Goal: Find specific page/section: Find specific page/section

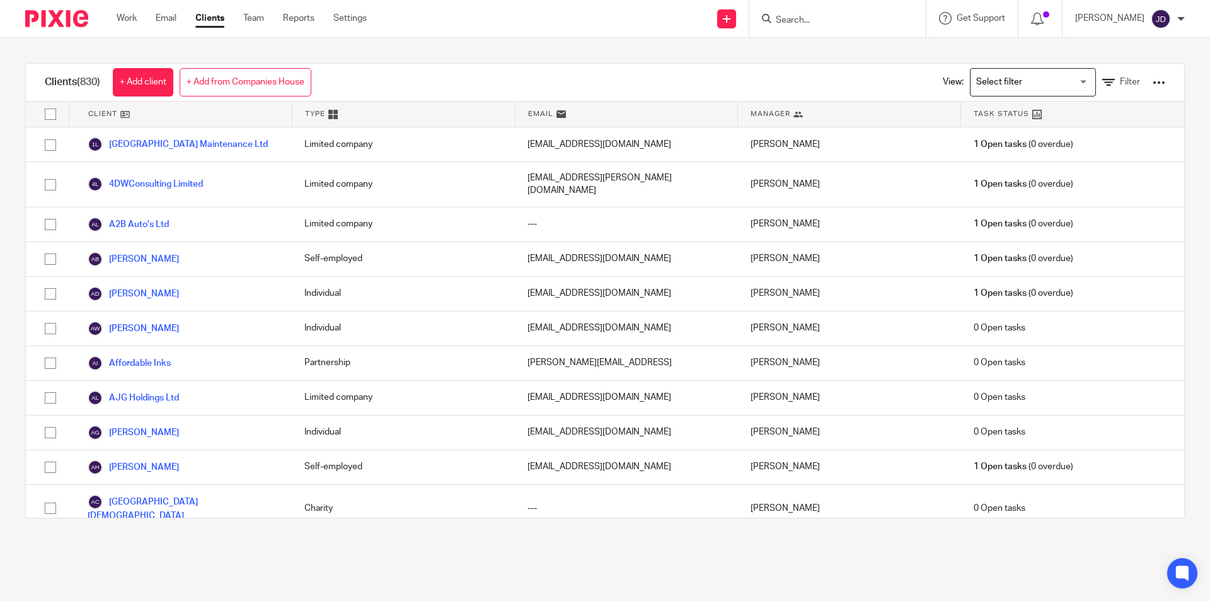
click at [811, 21] on input "Search" at bounding box center [831, 20] width 113 height 11
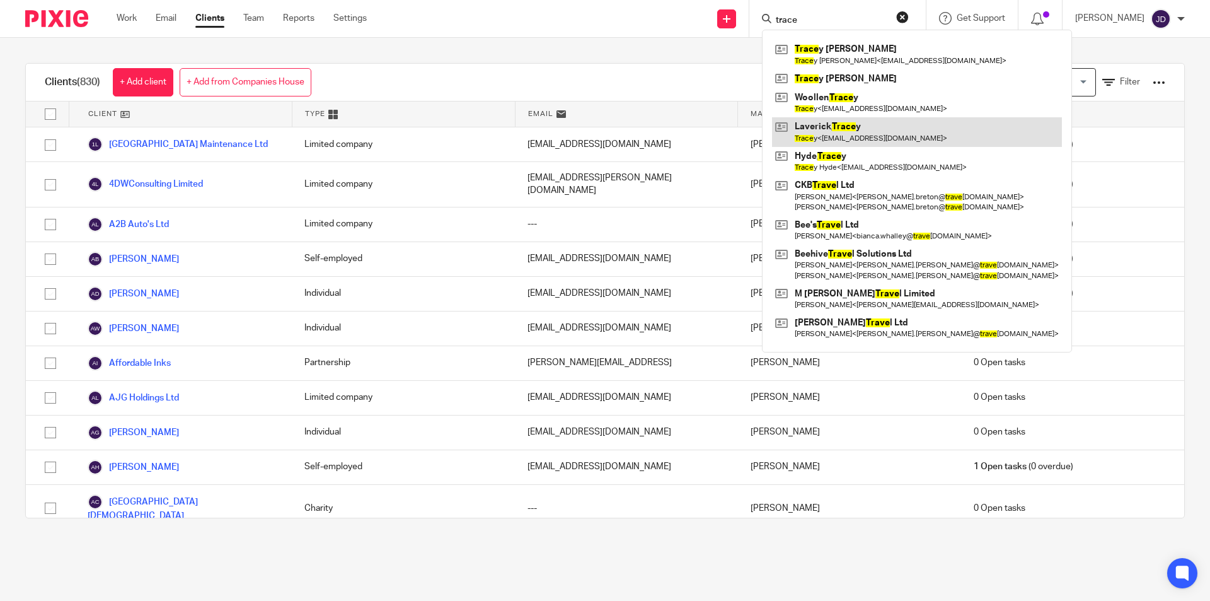
type input "trace"
click at [852, 132] on link at bounding box center [917, 131] width 290 height 29
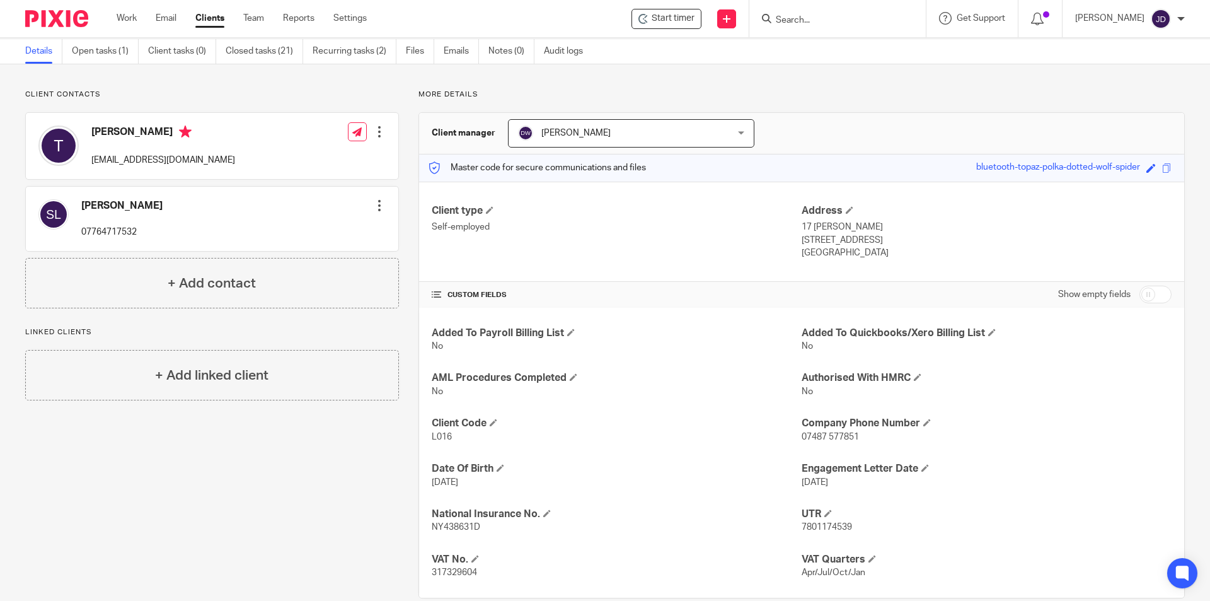
scroll to position [67, 0]
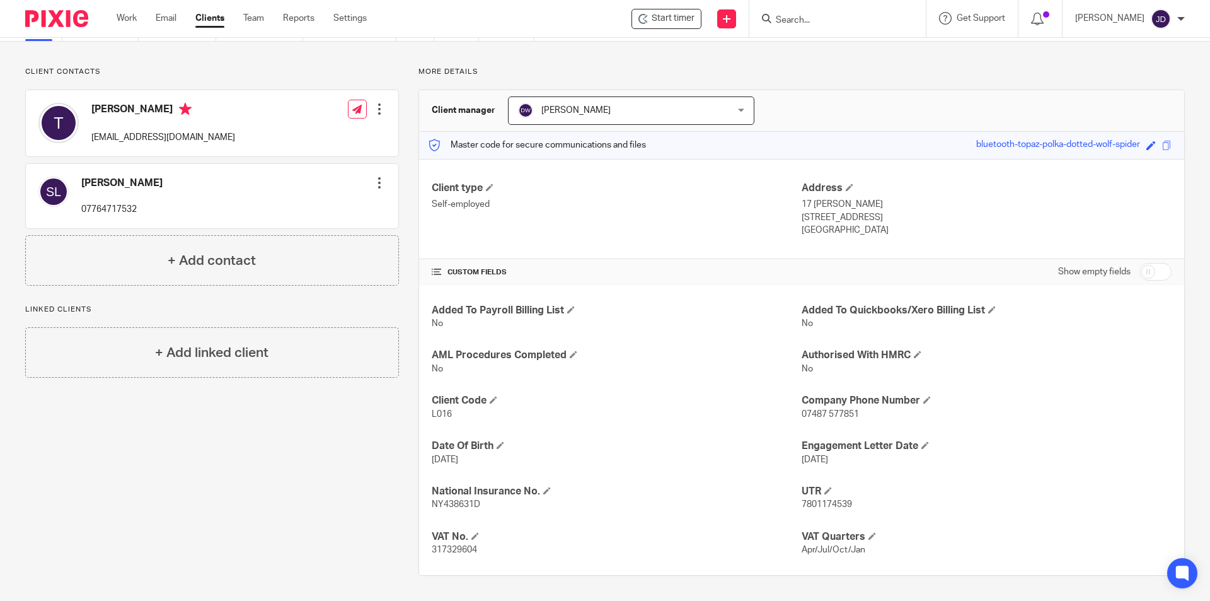
click at [304, 463] on div "Client contacts [PERSON_NAME] 07764717532 Edit contact Create client from conta…" at bounding box center [202, 321] width 393 height 509
click at [807, 18] on input "Search" at bounding box center [831, 20] width 113 height 11
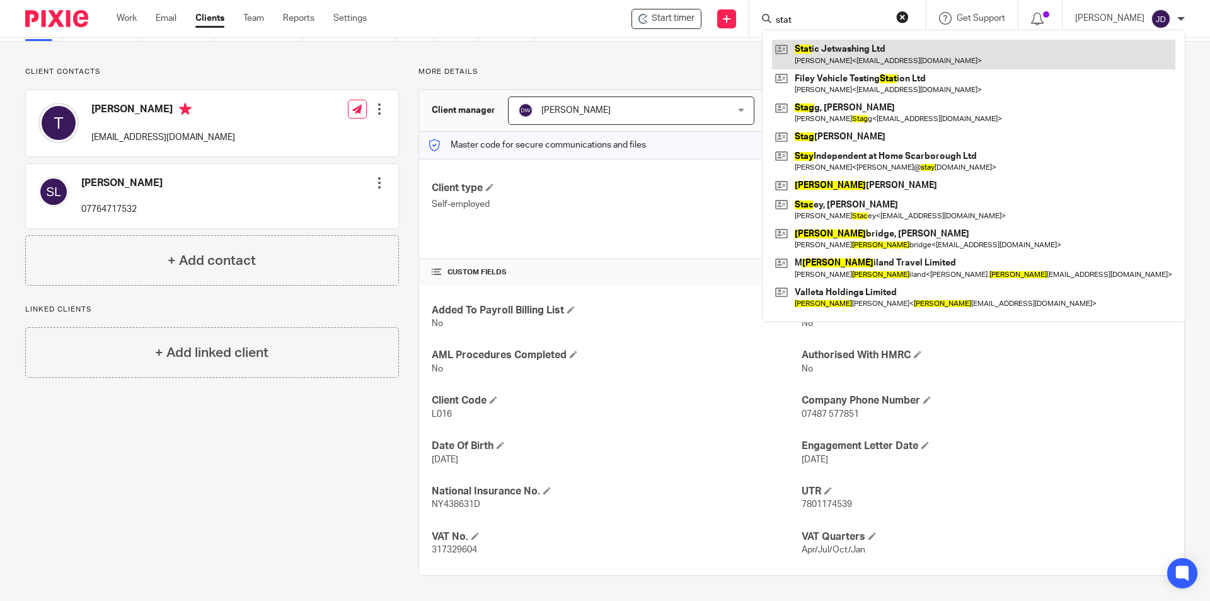
type input "stat"
click at [832, 50] on link at bounding box center [973, 54] width 403 height 29
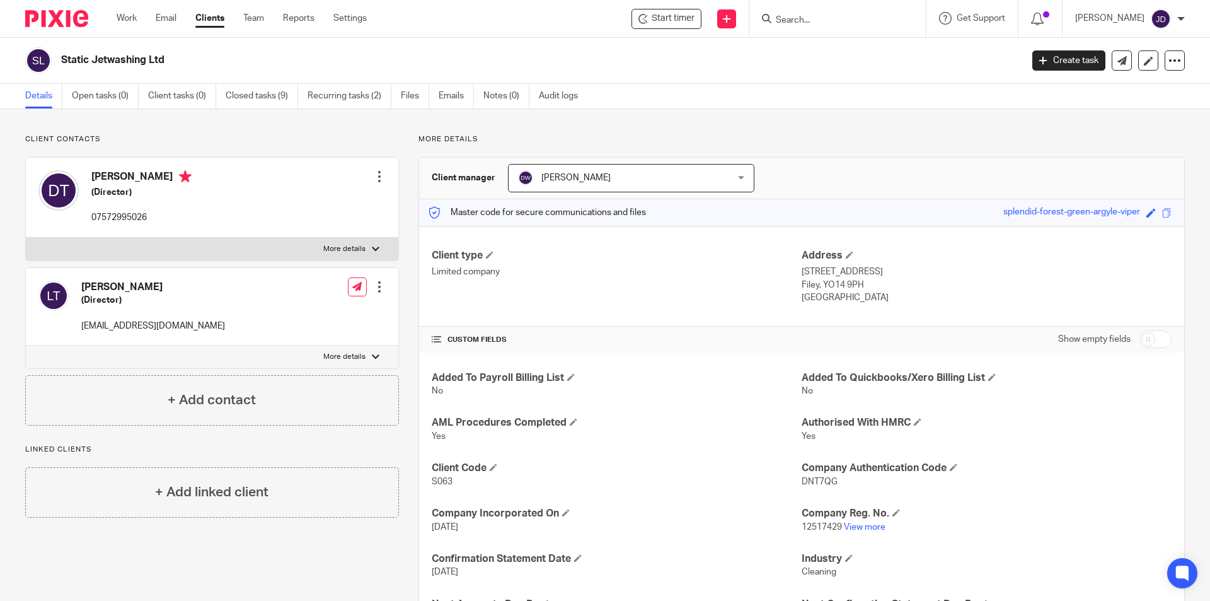
click at [838, 14] on form at bounding box center [842, 19] width 134 height 16
click at [830, 23] on input "Search" at bounding box center [831, 20] width 113 height 11
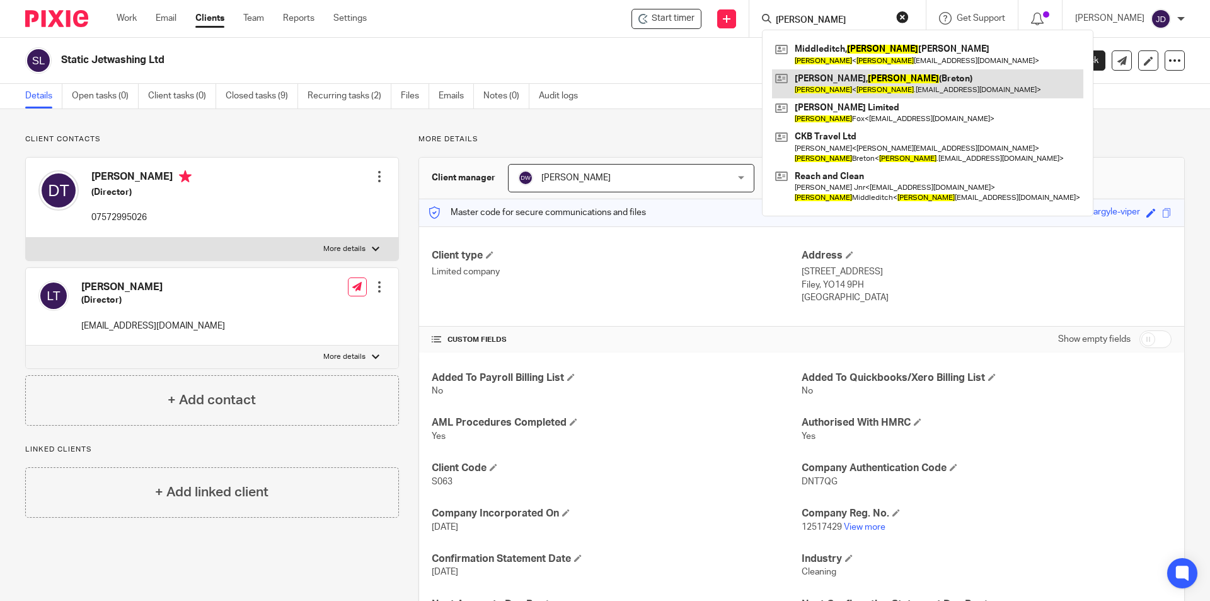
type input "[PERSON_NAME]"
click at [873, 75] on link at bounding box center [927, 83] width 311 height 29
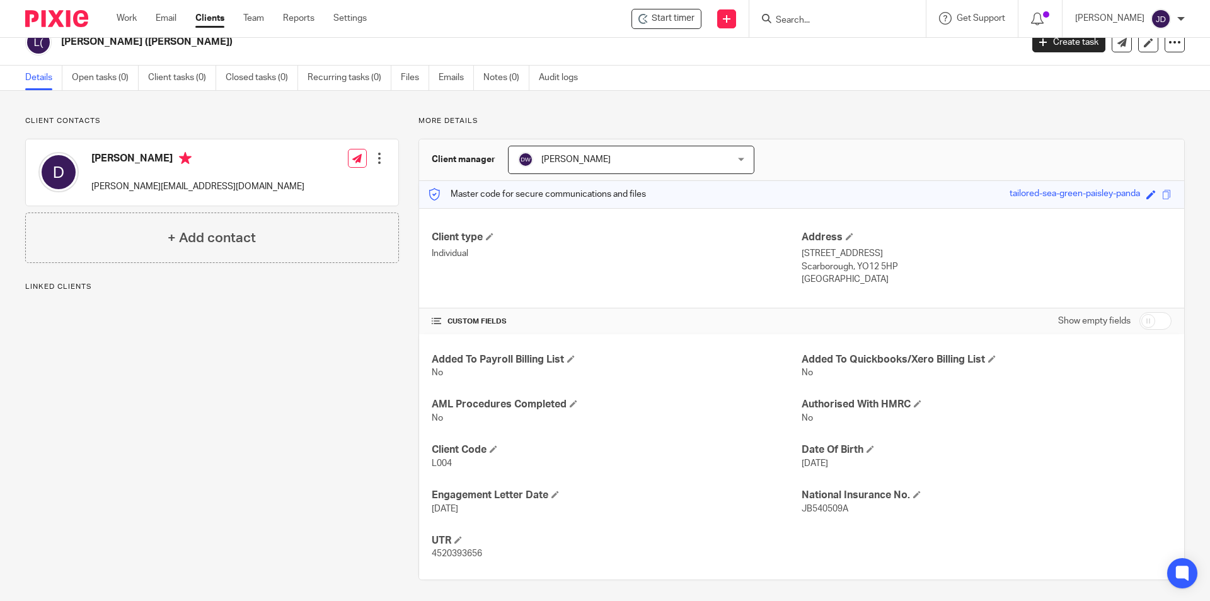
scroll to position [23, 0]
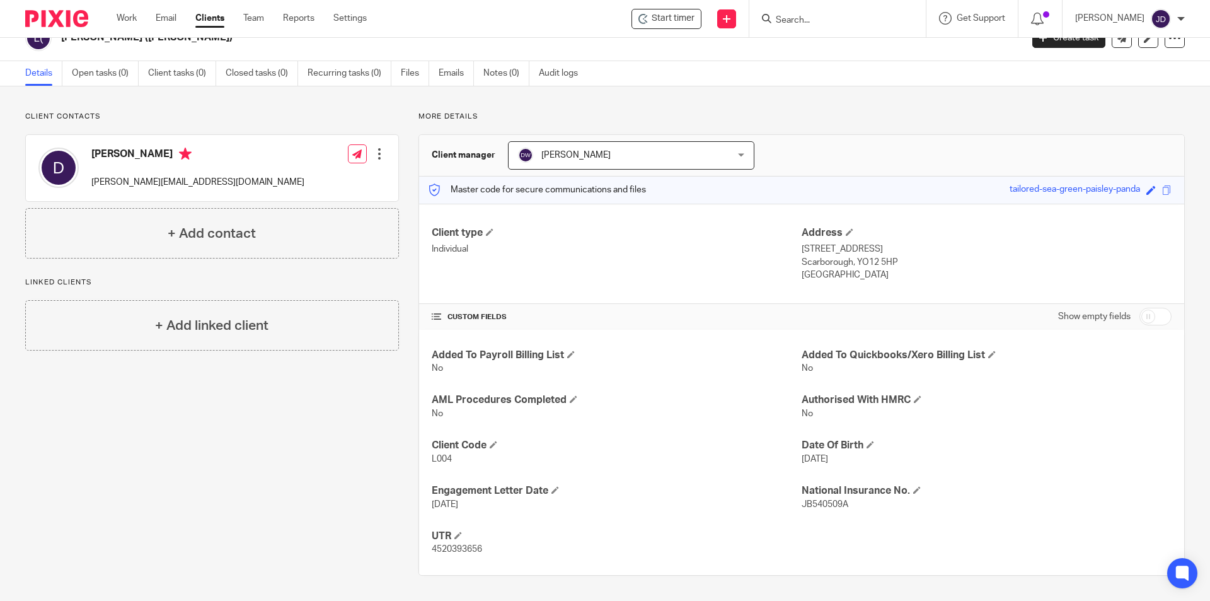
click at [161, 507] on div "Client contacts Diane diane.breton@travelcounsellors.com Edit contact Create cl…" at bounding box center [202, 344] width 393 height 464
click at [856, 28] on div at bounding box center [837, 18] width 176 height 37
click at [846, 25] on input "Search" at bounding box center [831, 20] width 113 height 11
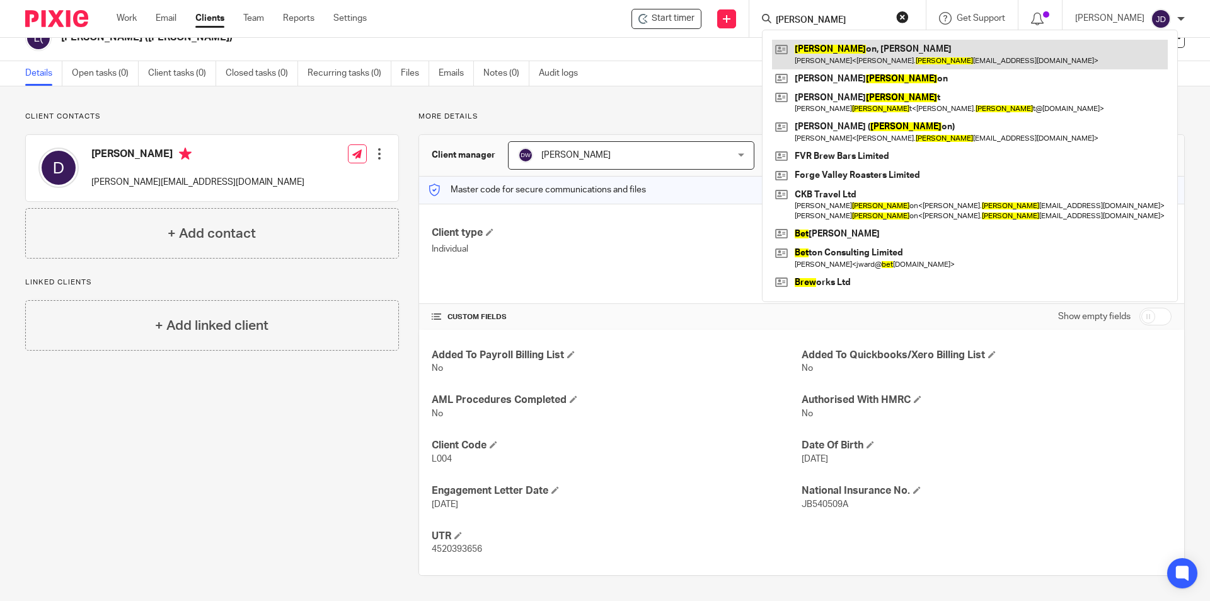
type input "bret"
click at [848, 59] on link at bounding box center [970, 54] width 396 height 29
